Goal: Transaction & Acquisition: Book appointment/travel/reservation

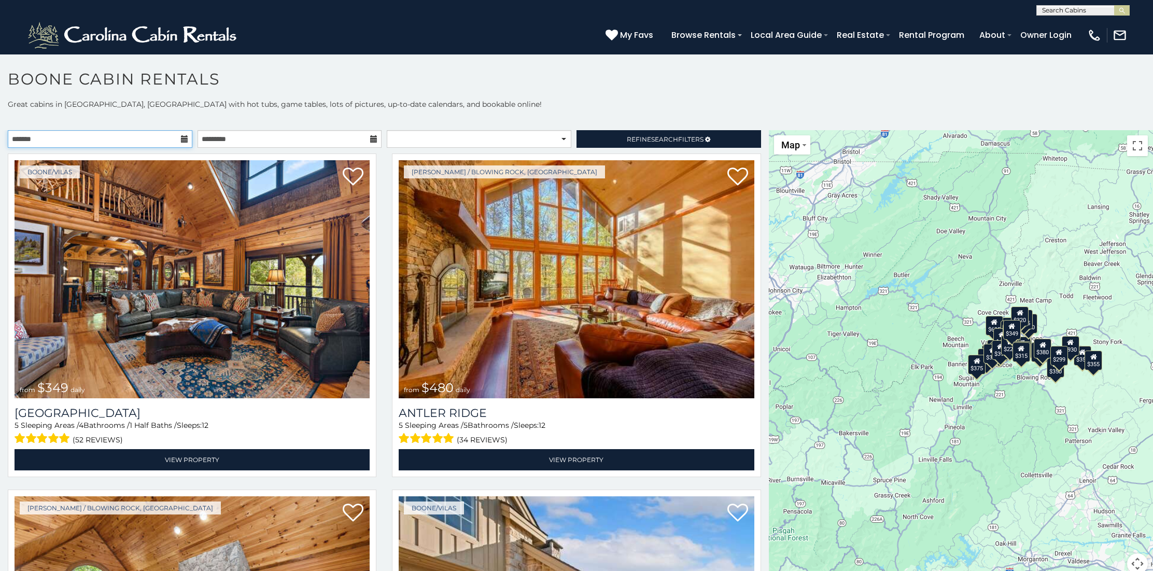
click at [134, 141] on input "text" at bounding box center [100, 139] width 185 height 18
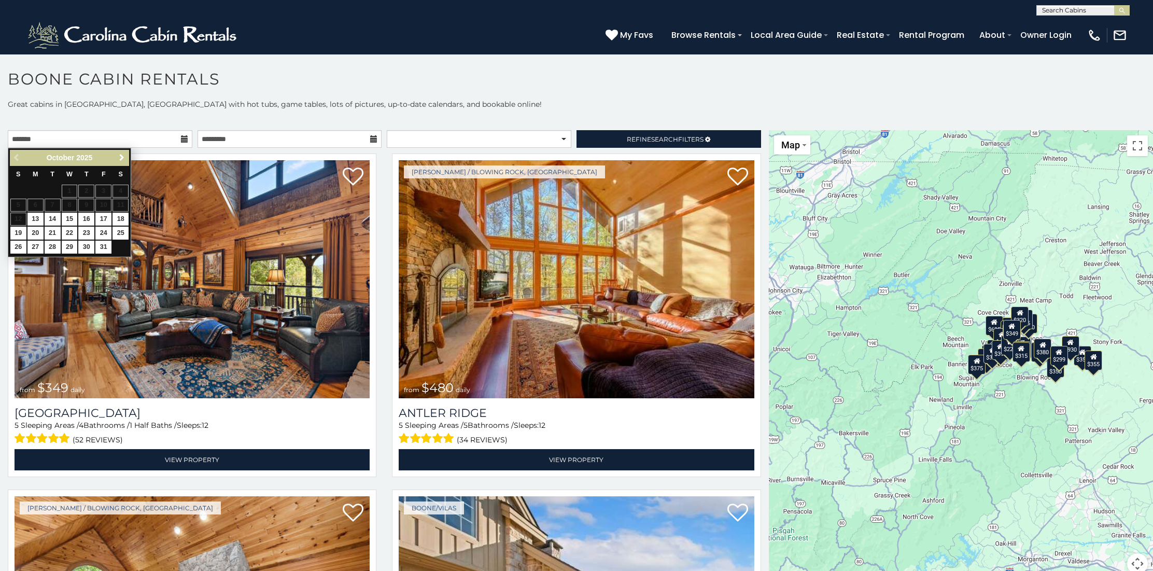
click at [118, 158] on span "Next" at bounding box center [122, 157] width 8 height 8
click at [53, 243] on link "25" at bounding box center [53, 247] width 16 height 13
type input "**********"
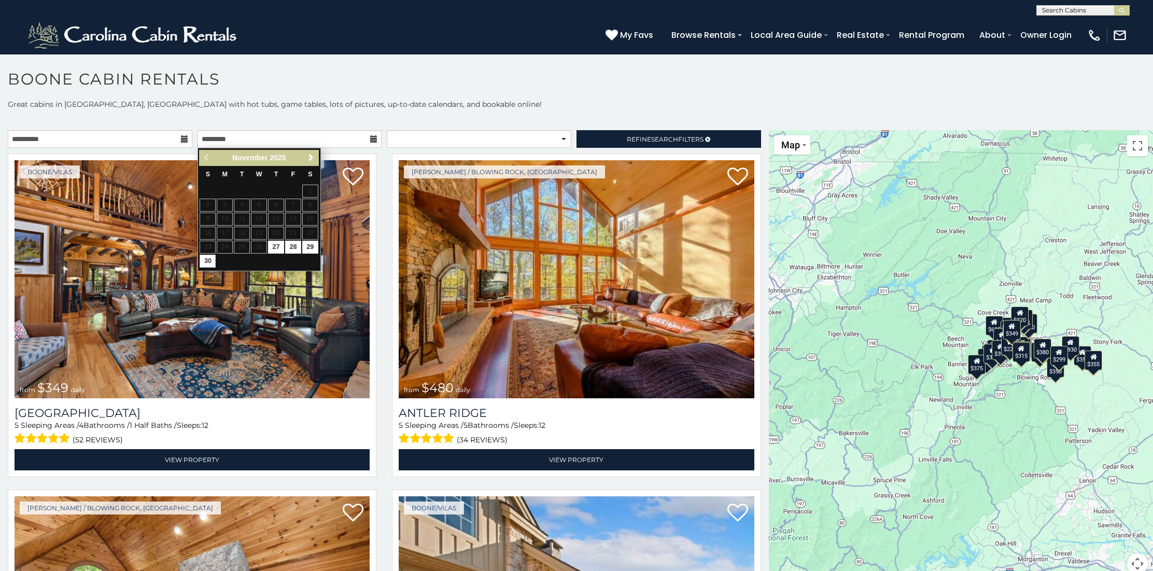
click at [209, 258] on link "30" at bounding box center [208, 261] width 16 height 13
type input "**********"
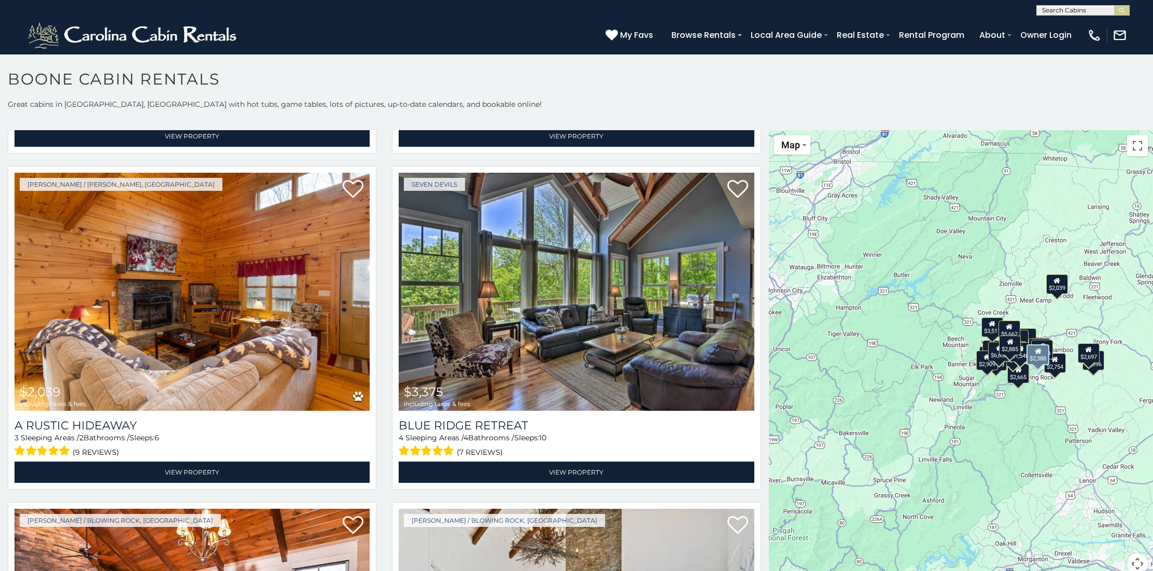
scroll to position [1337, 0]
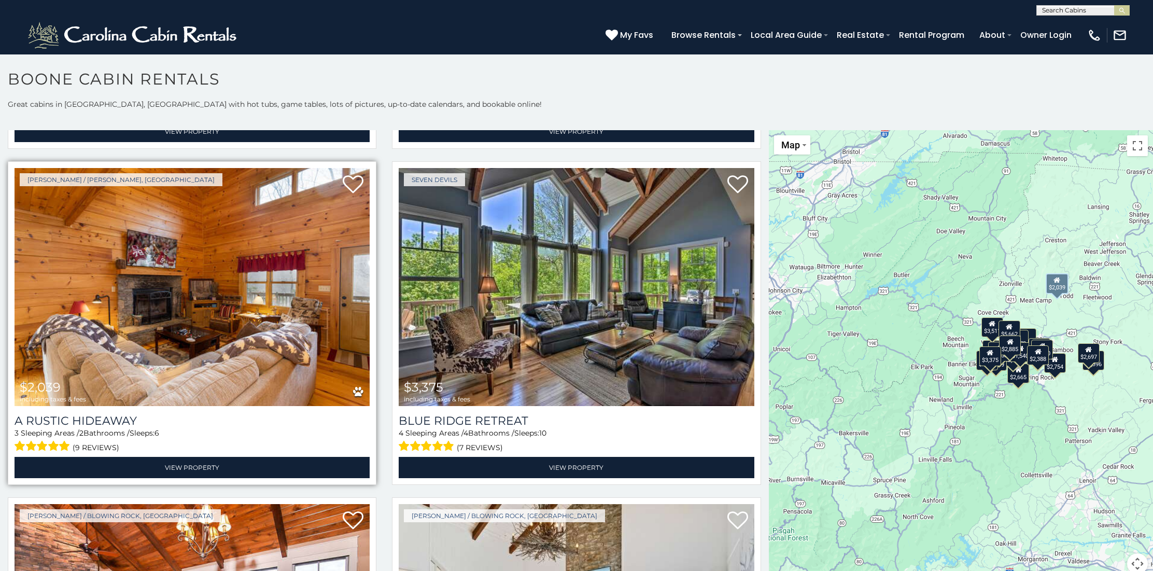
click at [325, 327] on img at bounding box center [192, 287] width 355 height 238
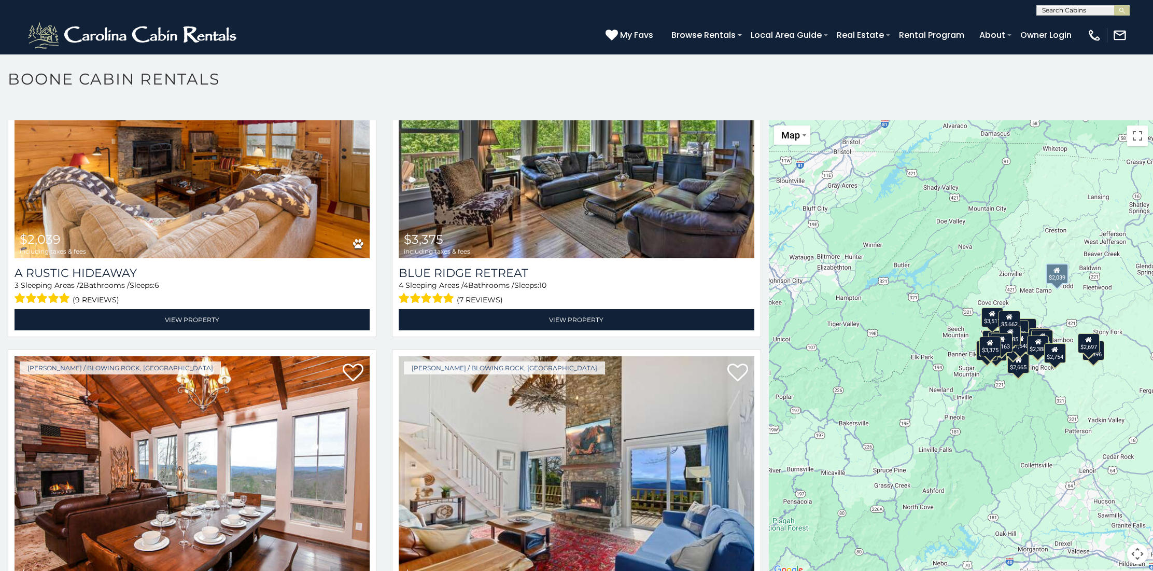
scroll to position [10, 0]
click at [1006, 427] on div "$6,653 $5,662 $6,381 $2,885 $3,396 $2,388 $3,163 $3,750 $2,039 $3,375 $2,697 $2…" at bounding box center [961, 348] width 384 height 456
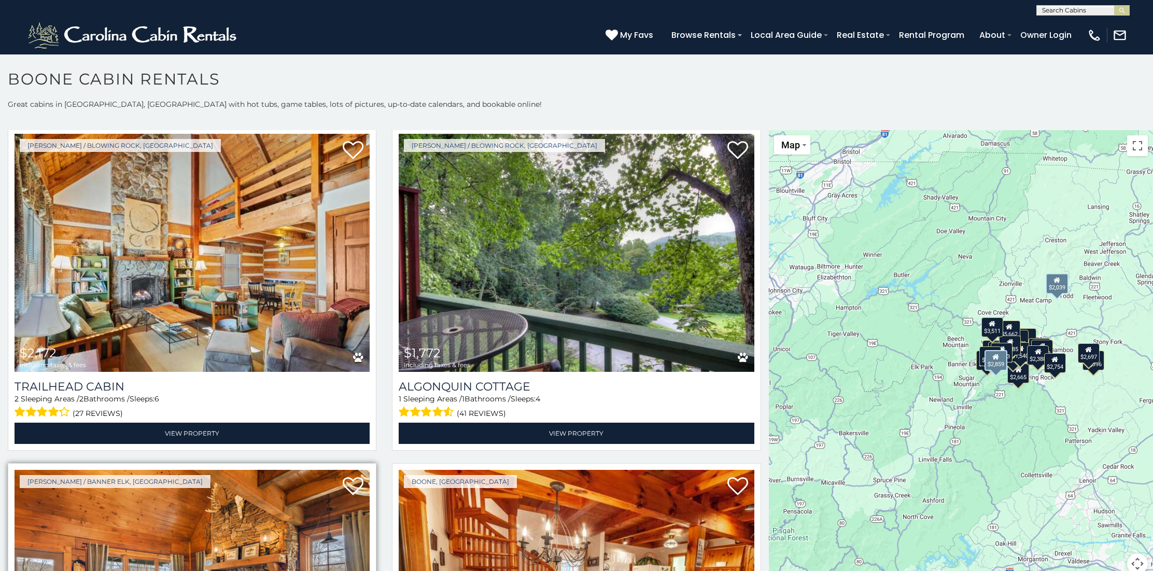
scroll to position [3387, 0]
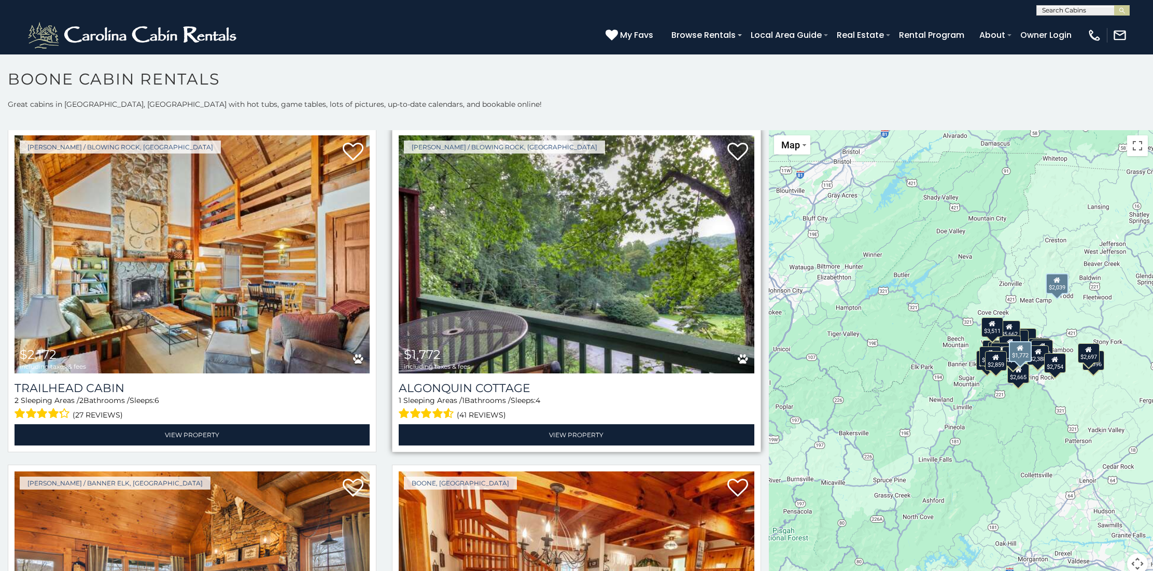
click at [739, 270] on img at bounding box center [576, 254] width 355 height 238
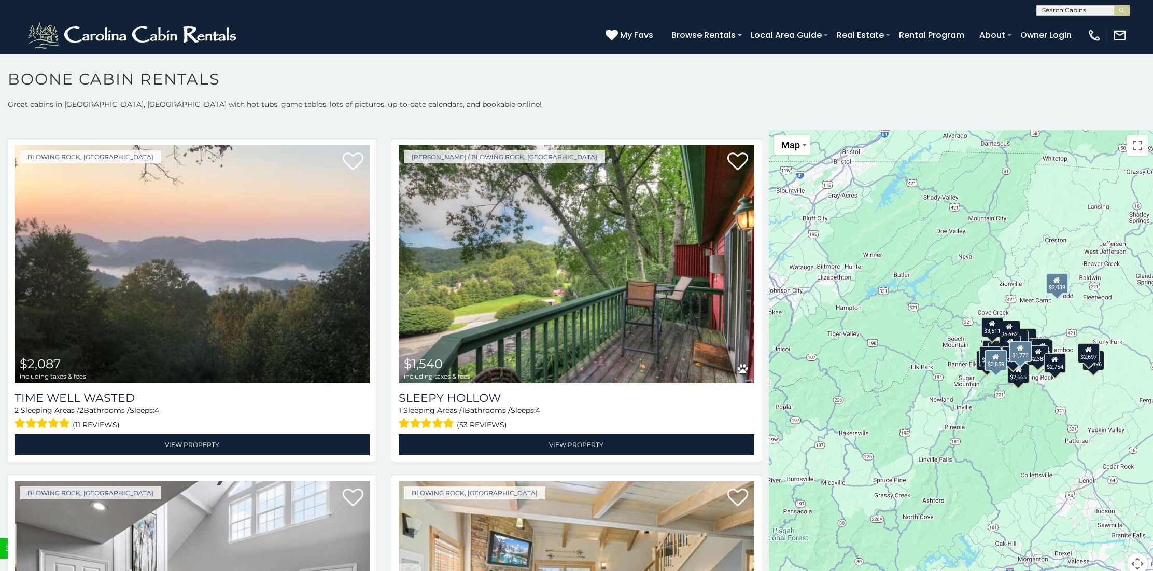
scroll to position [4404, 0]
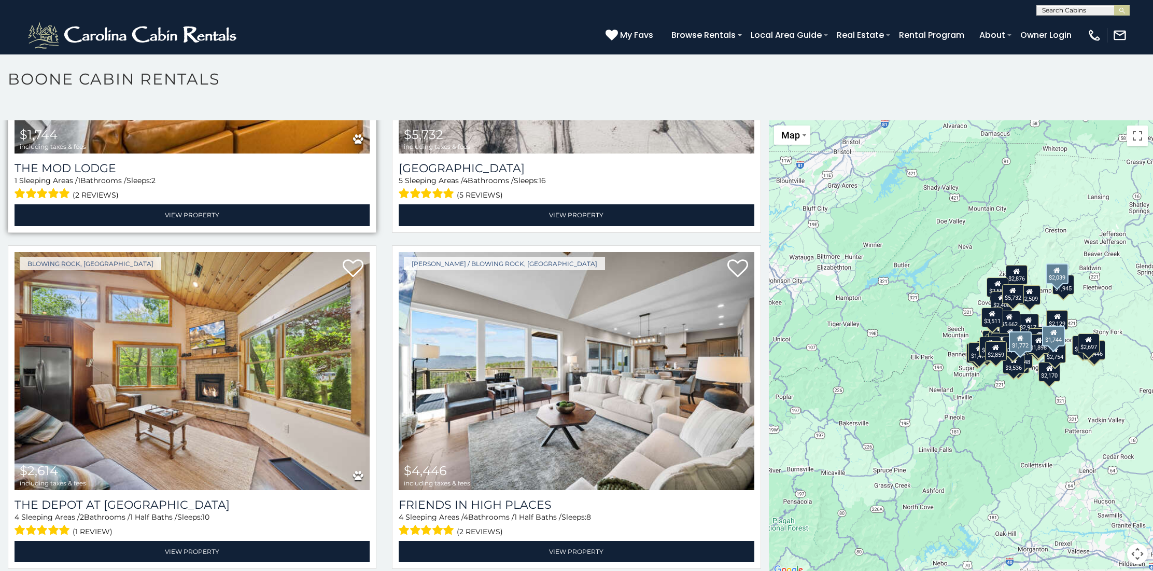
scroll to position [6, 0]
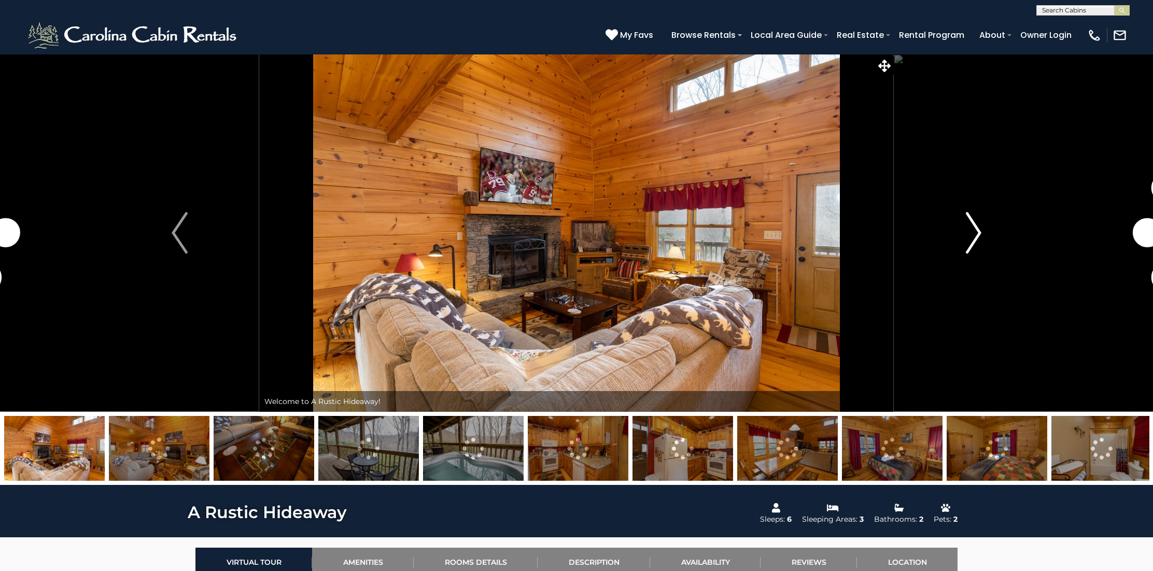
click at [977, 235] on img "Next" at bounding box center [974, 232] width 16 height 41
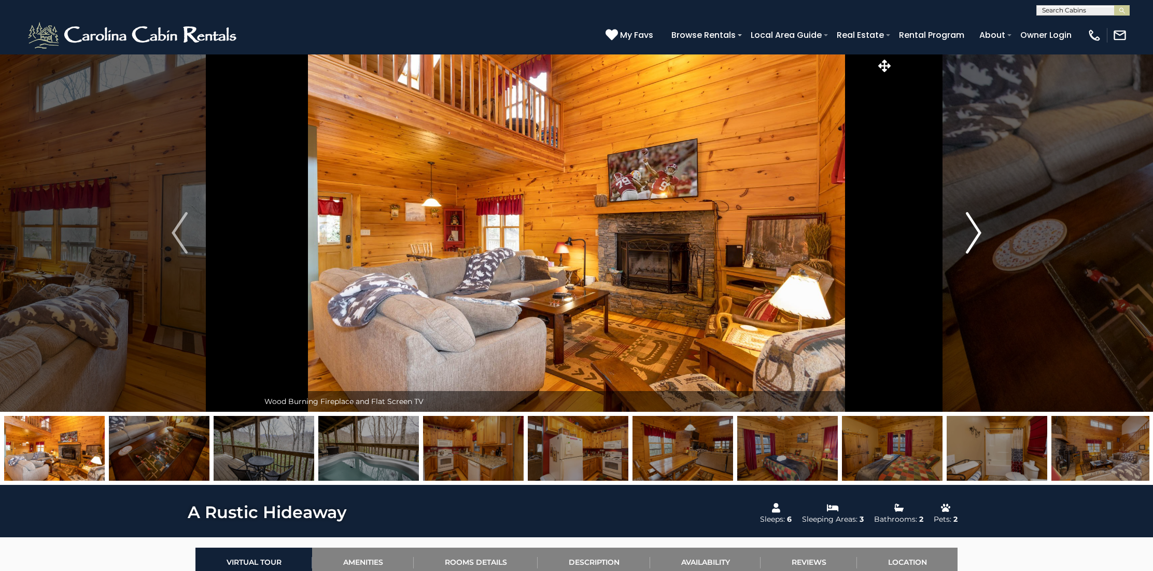
click at [973, 237] on img "Next" at bounding box center [974, 232] width 16 height 41
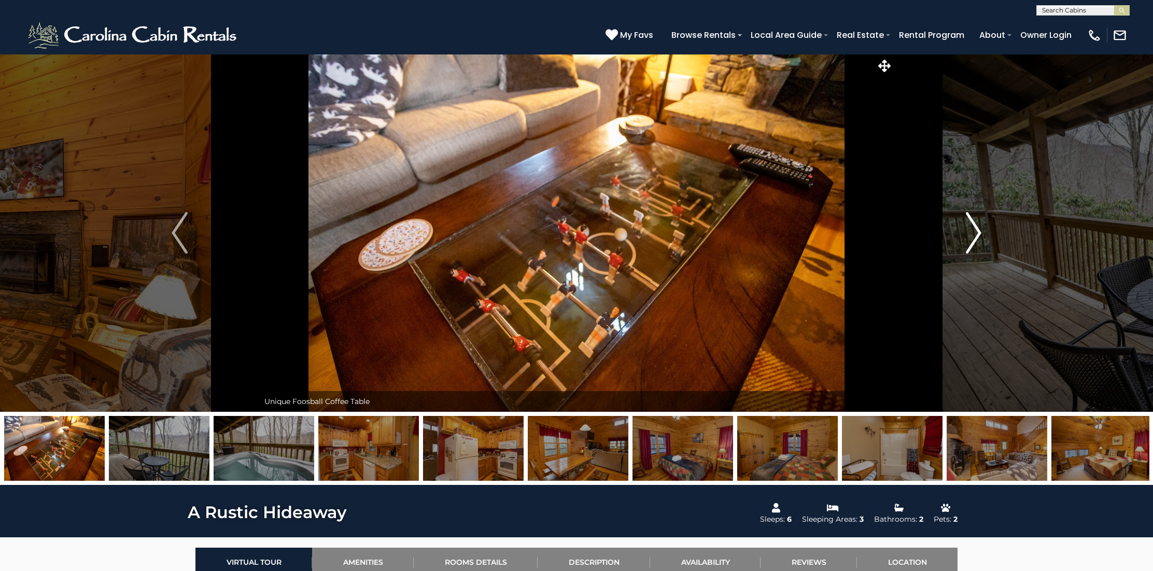
click at [973, 237] on img "Next" at bounding box center [974, 232] width 16 height 41
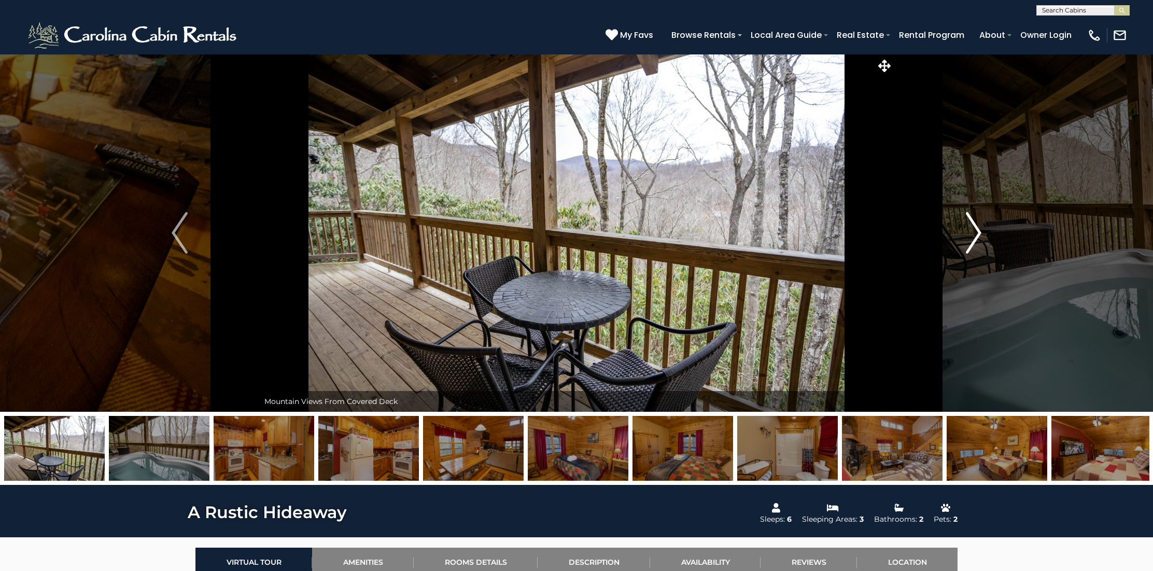
click at [973, 237] on img "Next" at bounding box center [974, 232] width 16 height 41
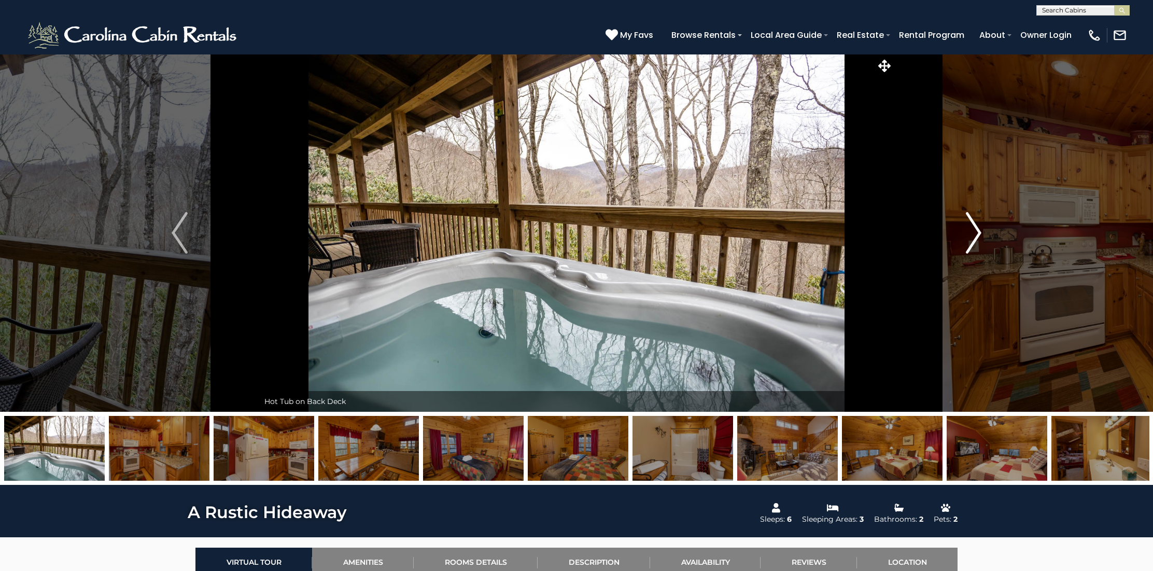
click at [973, 237] on img "Next" at bounding box center [974, 232] width 16 height 41
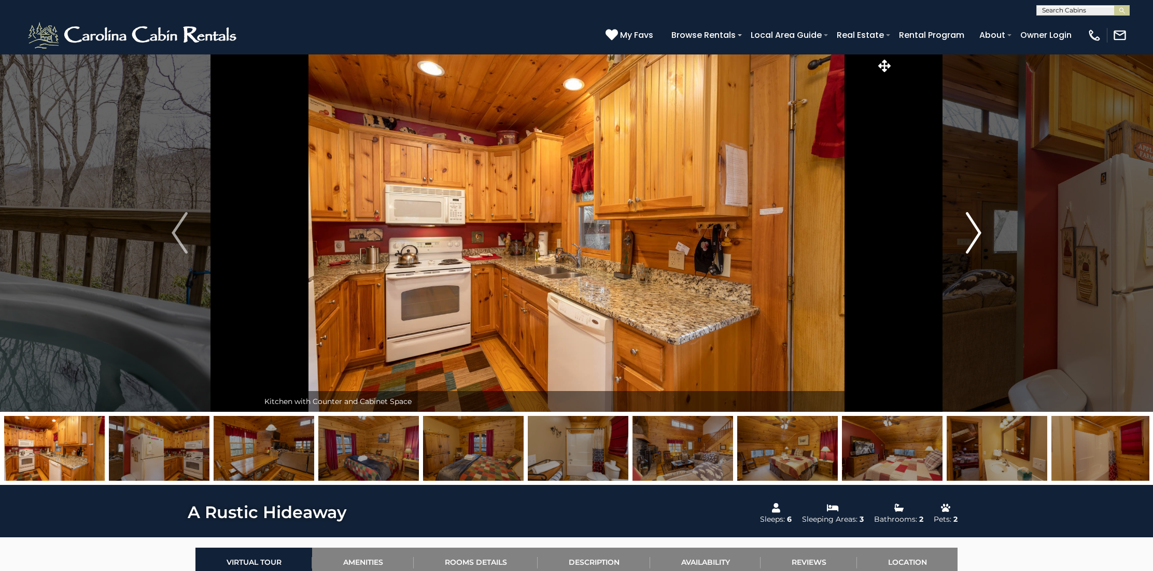
click at [973, 237] on img "Next" at bounding box center [974, 232] width 16 height 41
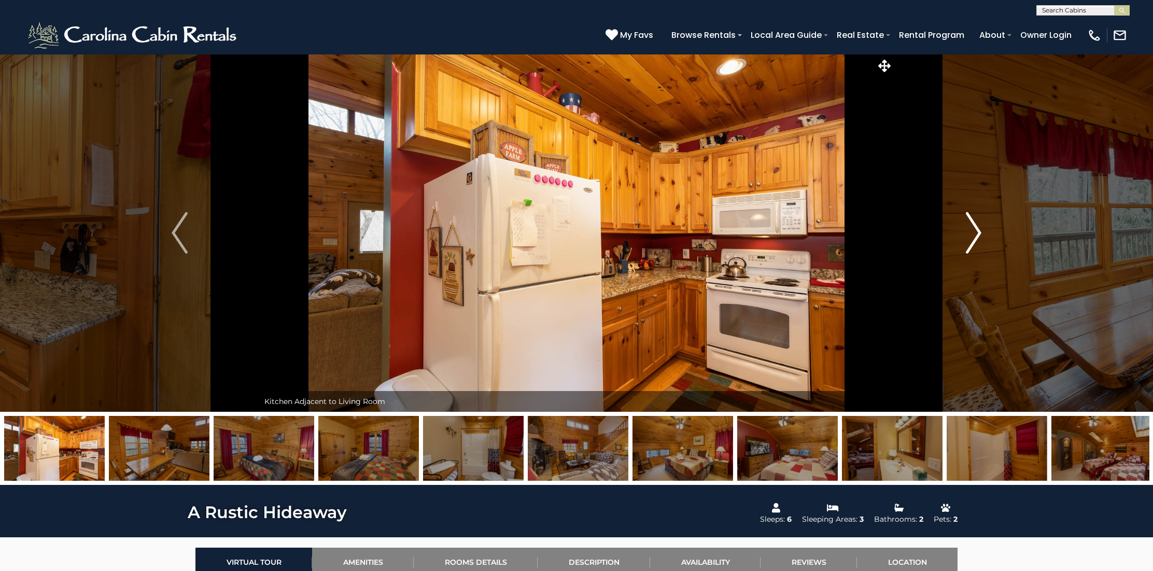
click at [973, 237] on img "Next" at bounding box center [974, 232] width 16 height 41
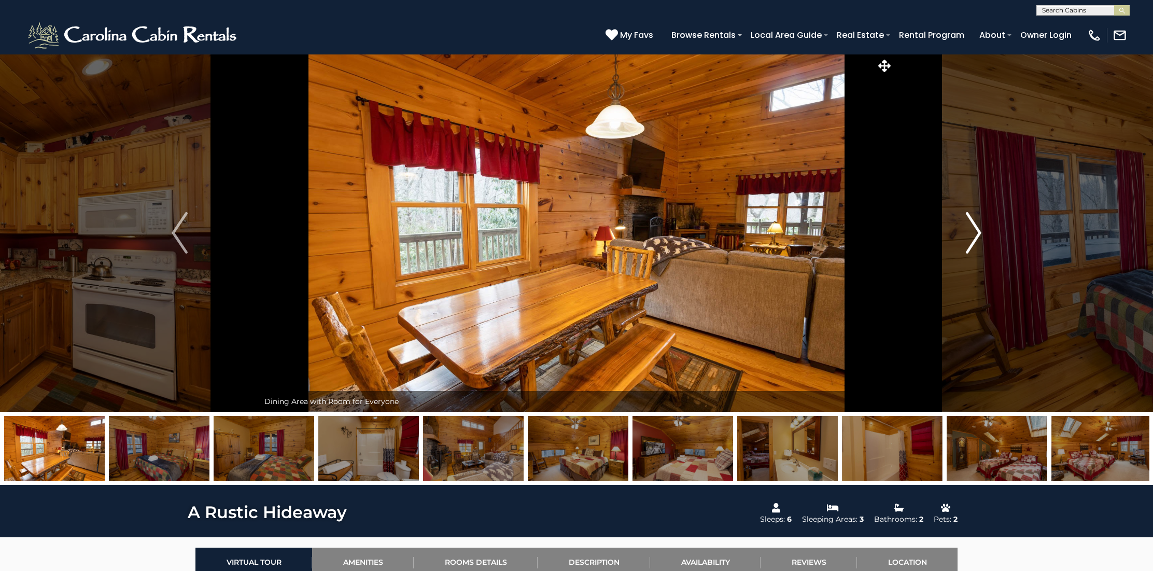
click at [973, 237] on img "Next" at bounding box center [974, 232] width 16 height 41
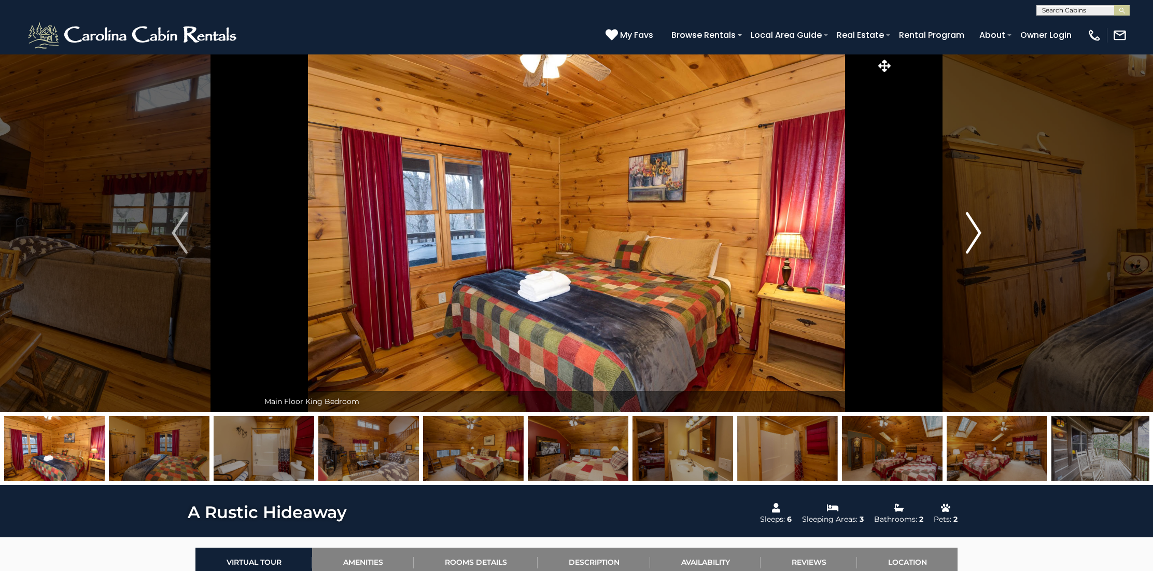
click at [973, 237] on img "Next" at bounding box center [974, 232] width 16 height 41
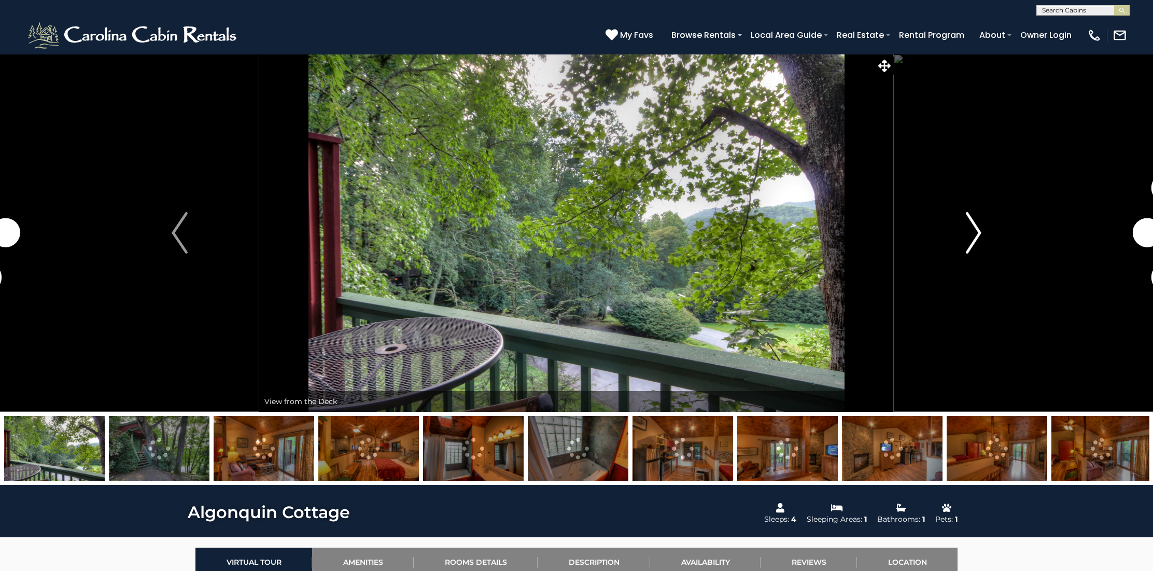
click at [978, 245] on img "Next" at bounding box center [974, 232] width 16 height 41
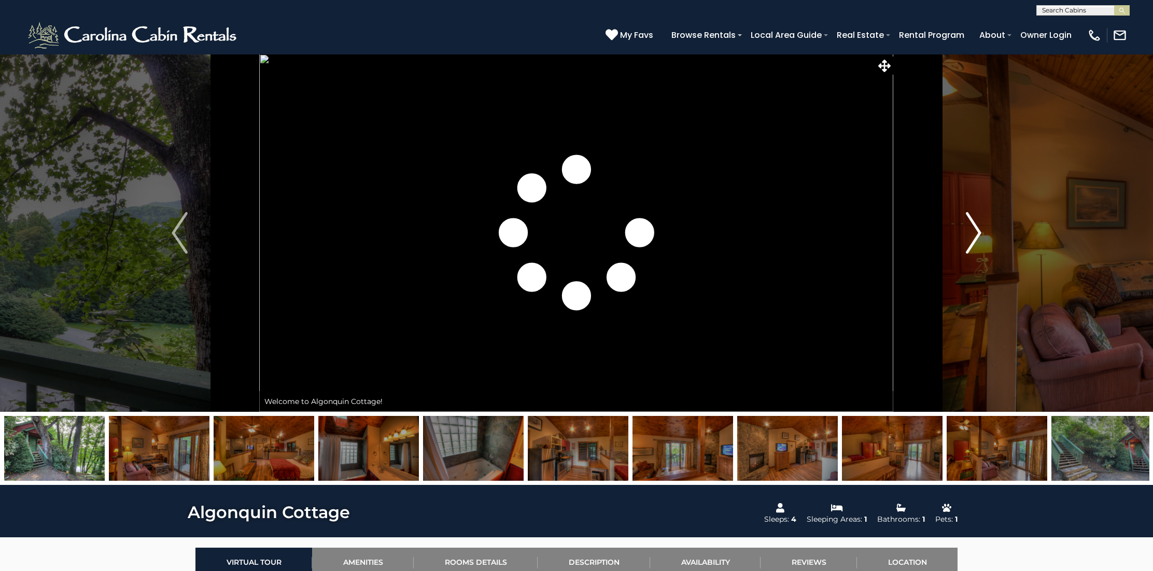
click at [978, 245] on img "Next" at bounding box center [974, 232] width 16 height 41
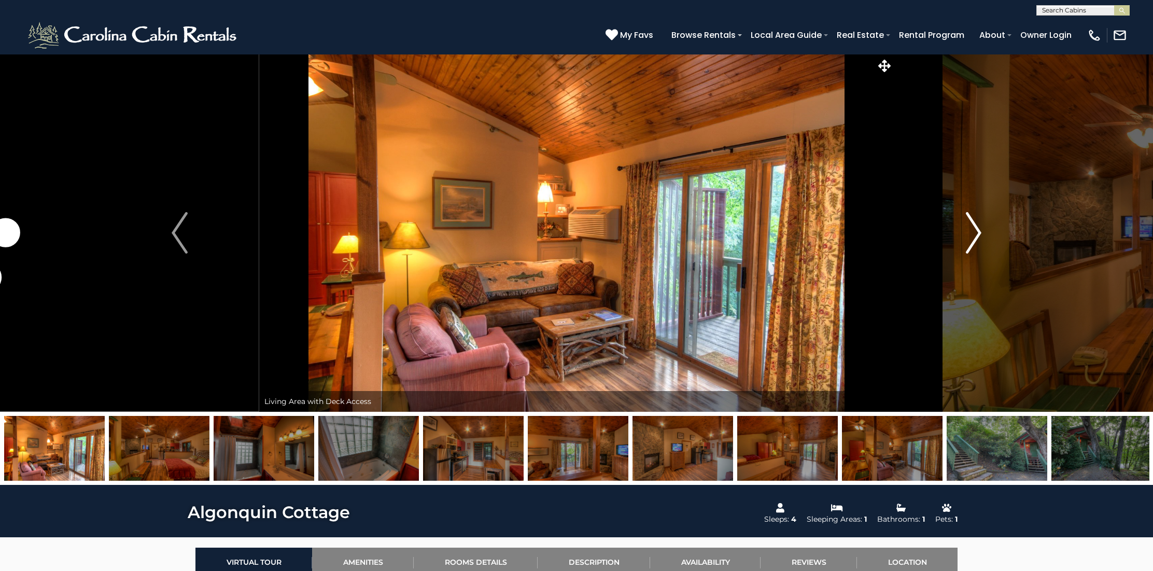
click at [978, 245] on img "Next" at bounding box center [974, 232] width 16 height 41
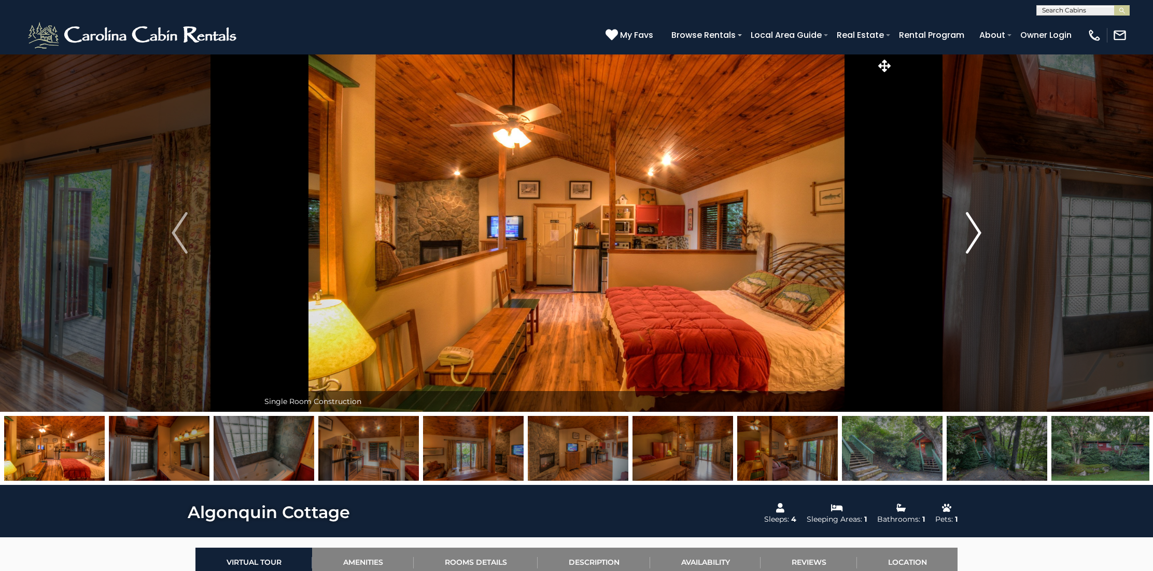
click at [978, 245] on img "Next" at bounding box center [974, 232] width 16 height 41
